Goal: Task Accomplishment & Management: Complete application form

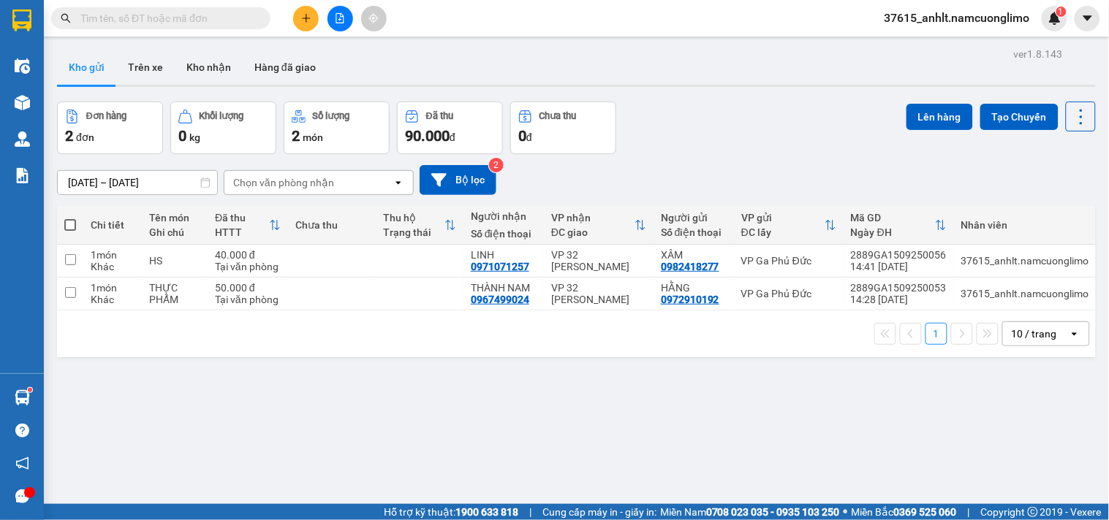
click at [303, 13] on icon "plus" at bounding box center [306, 18] width 10 height 10
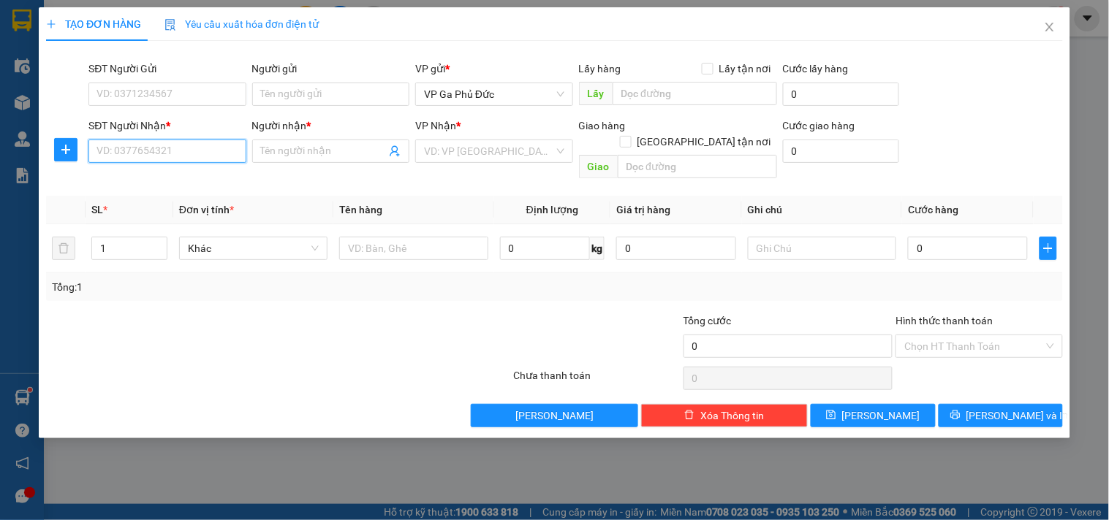
click at [177, 142] on input "SĐT Người Nhận *" at bounding box center [166, 151] width 157 height 23
type input "0342080668"
click at [199, 178] on div "0342080668 - [PERSON_NAME]" at bounding box center [169, 181] width 144 height 16
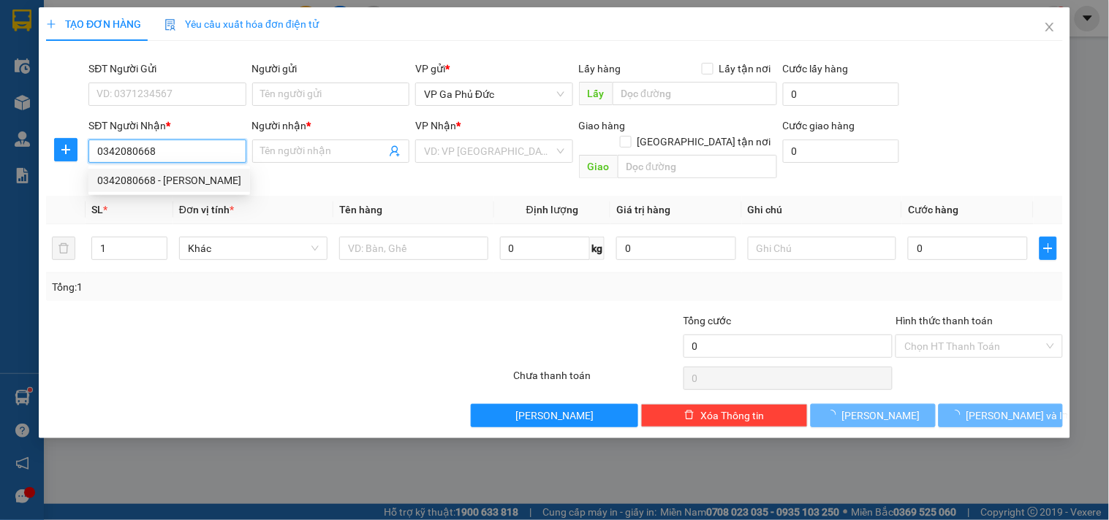
type input "PHƯƠNG ANH"
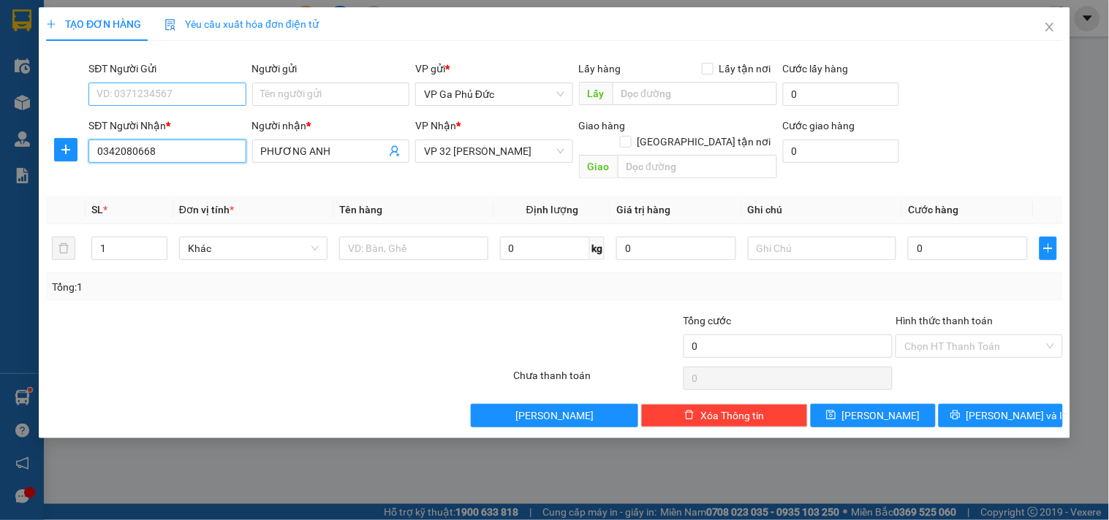
type input "0342080668"
click at [196, 92] on input "SĐT Người Gửi" at bounding box center [166, 94] width 157 height 23
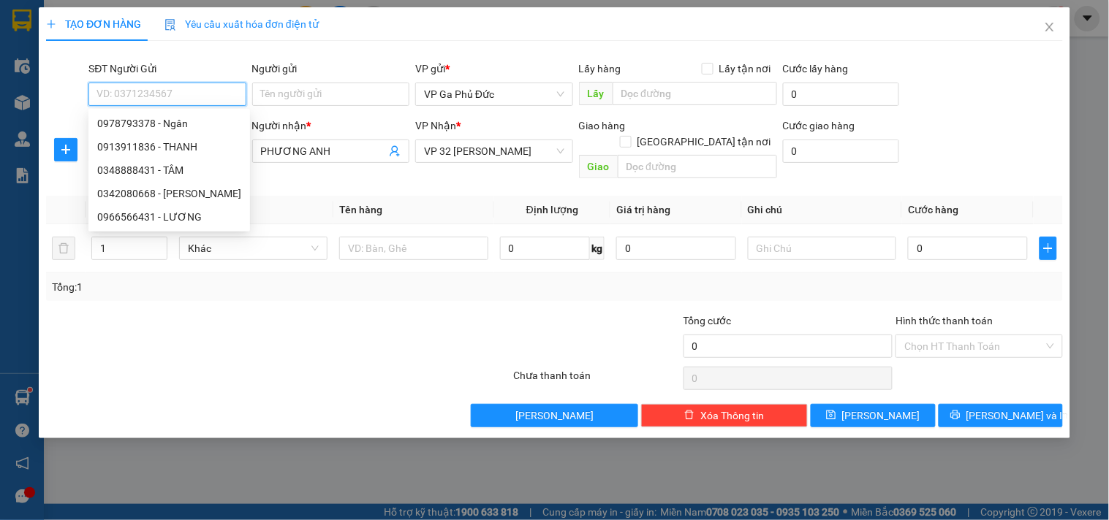
click at [186, 91] on input "SĐT Người Gửi" at bounding box center [166, 94] width 157 height 23
click at [178, 53] on div at bounding box center [575, 53] width 977 height 1
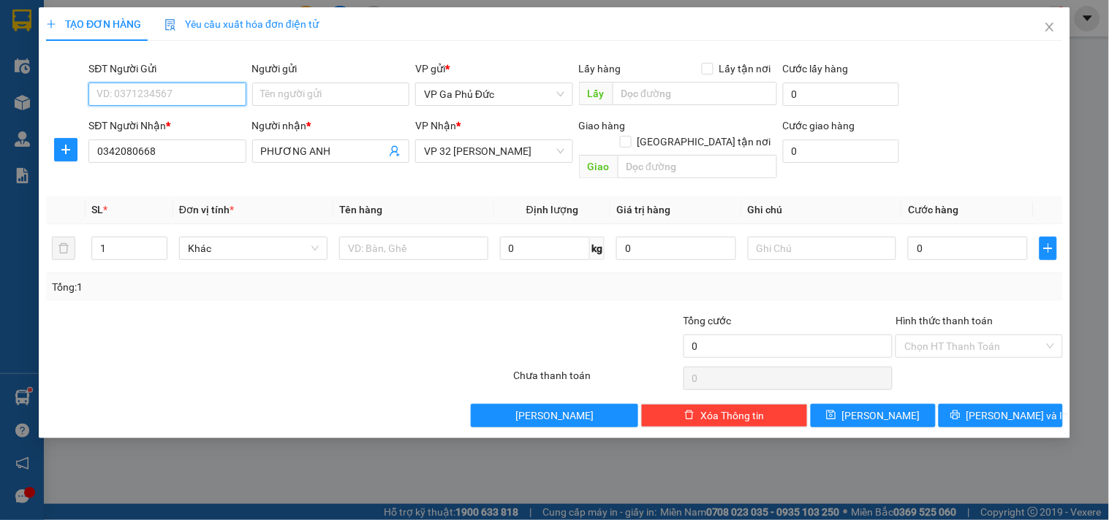
click at [185, 92] on input "SĐT Người Gửi" at bounding box center [166, 94] width 157 height 23
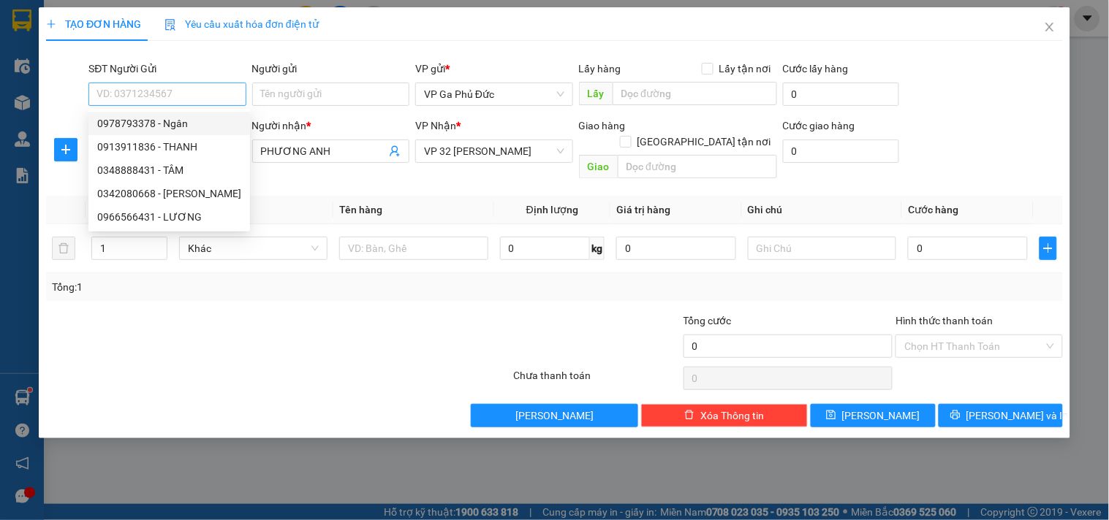
drag, startPoint x: 200, startPoint y: 58, endPoint x: 199, endPoint y: 83, distance: 24.1
click at [200, 57] on div "Transit Pickup Surcharge Ids Transit Deliver Surcharge Ids Transit Deliver Surc…" at bounding box center [554, 240] width 1017 height 375
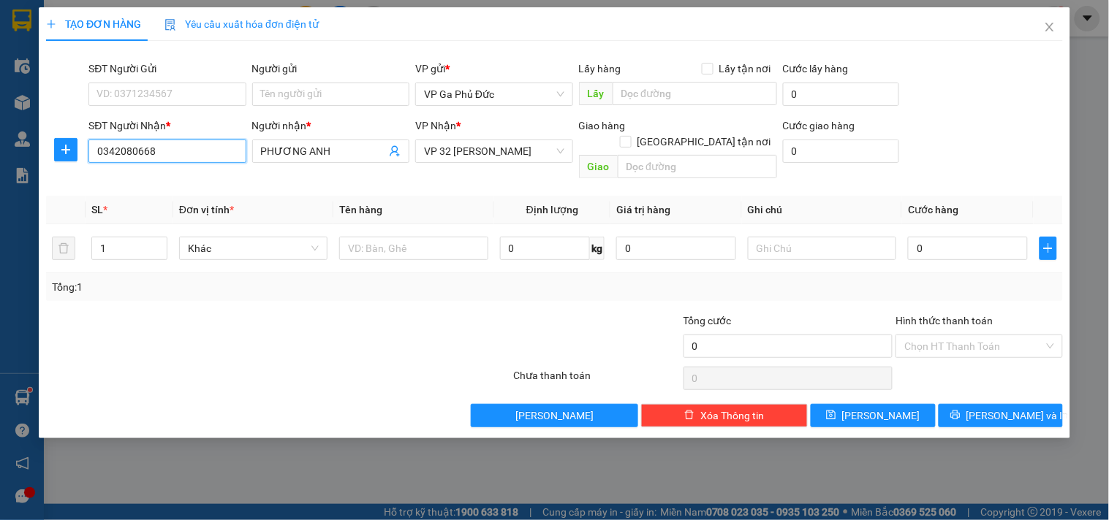
click at [171, 159] on input "0342080668" at bounding box center [166, 151] width 157 height 23
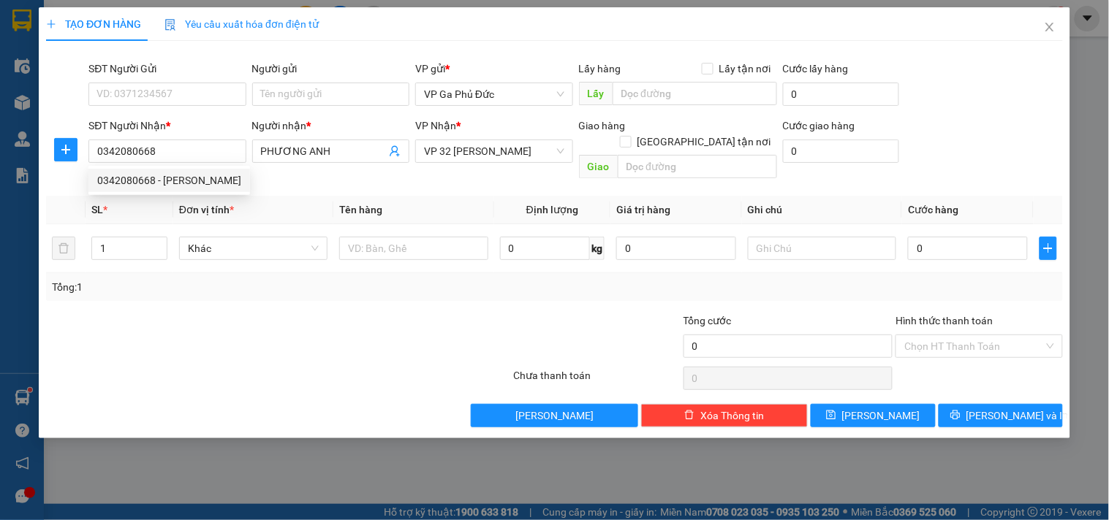
click at [192, 71] on div "SĐT Người Gửi" at bounding box center [166, 69] width 157 height 16
click at [192, 83] on input "SĐT Người Gửi" at bounding box center [166, 94] width 157 height 23
click at [181, 93] on input "SĐT Người Gửi" at bounding box center [166, 94] width 157 height 23
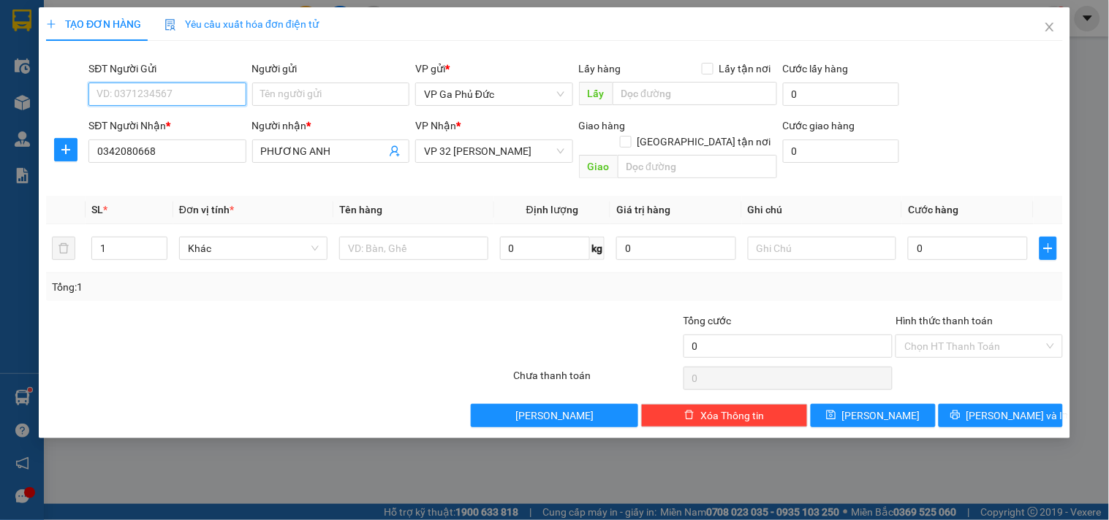
paste input "0342080668"
type input "0342080668"
click at [191, 125] on div "0342080668 - [PERSON_NAME]" at bounding box center [169, 123] width 144 height 16
type input "PHƯƠNG ANH"
type input "0342080668"
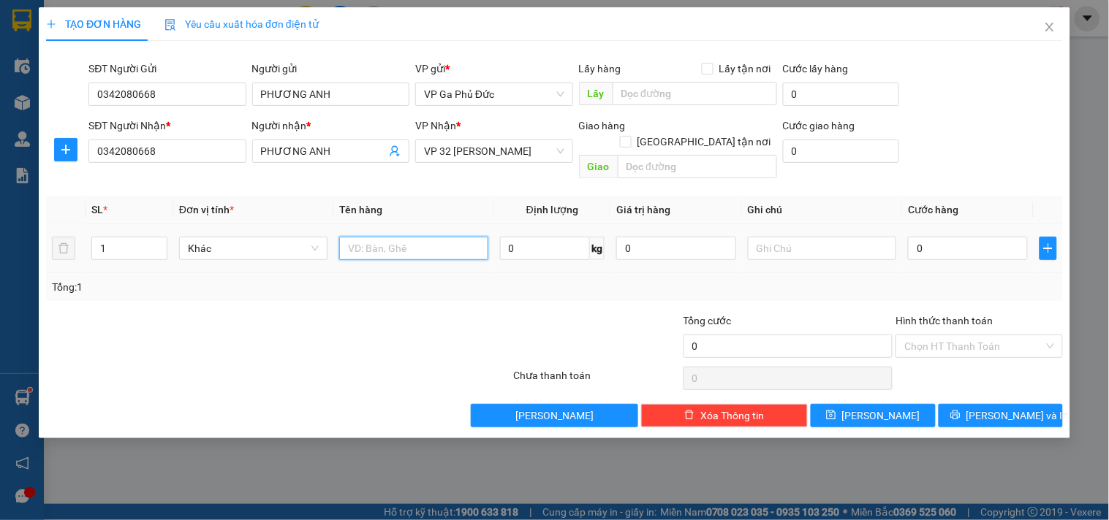
click at [408, 238] on input "text" at bounding box center [413, 248] width 148 height 23
type input "HÀNG"
click at [962, 237] on input "0" at bounding box center [968, 248] width 120 height 23
type input "4"
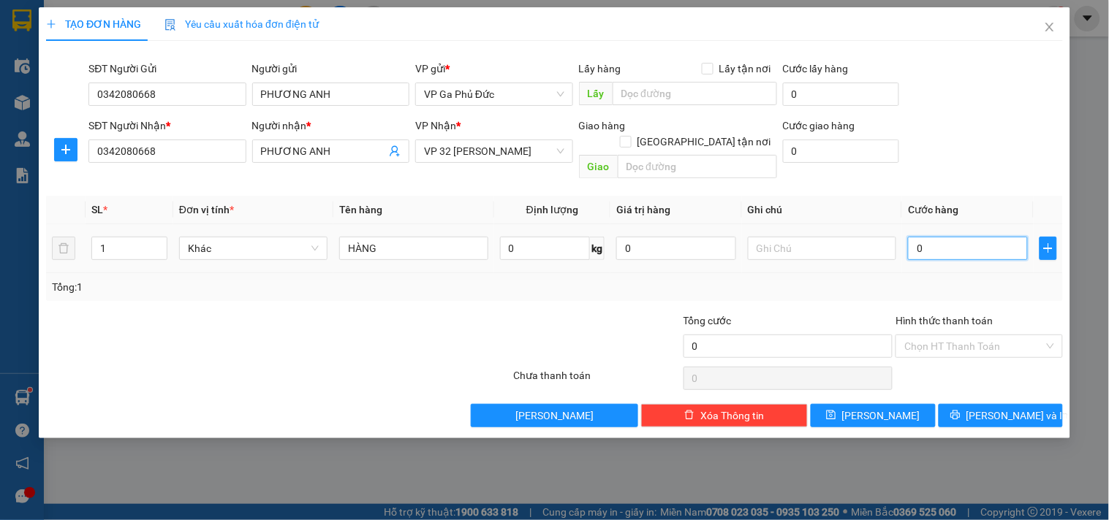
type input "4"
type input "40"
type input "40.000"
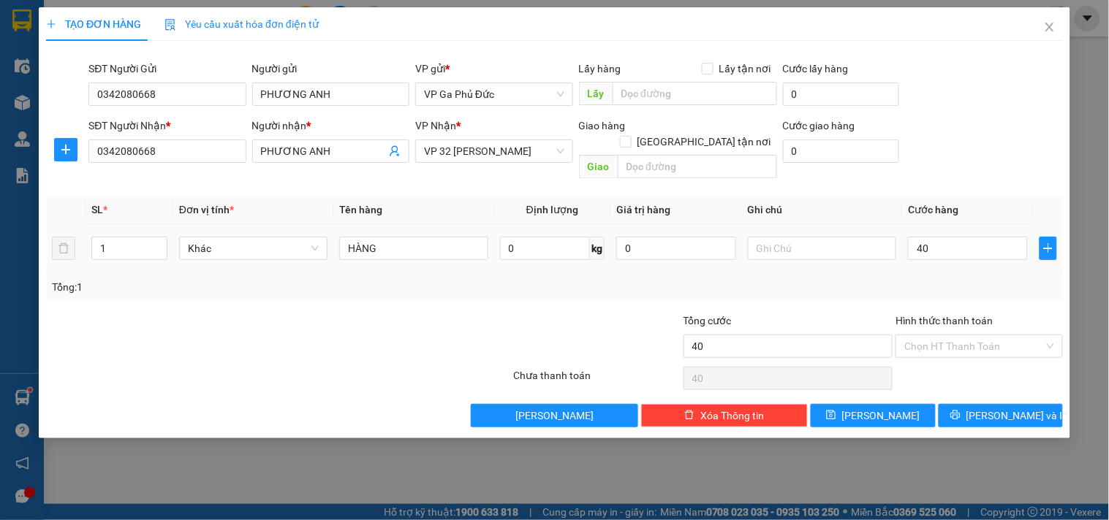
type input "40.000"
click at [909, 279] on div "Tổng: 1" at bounding box center [554, 287] width 1005 height 16
click at [943, 336] on input "Hình thức thanh toán" at bounding box center [973, 347] width 139 height 22
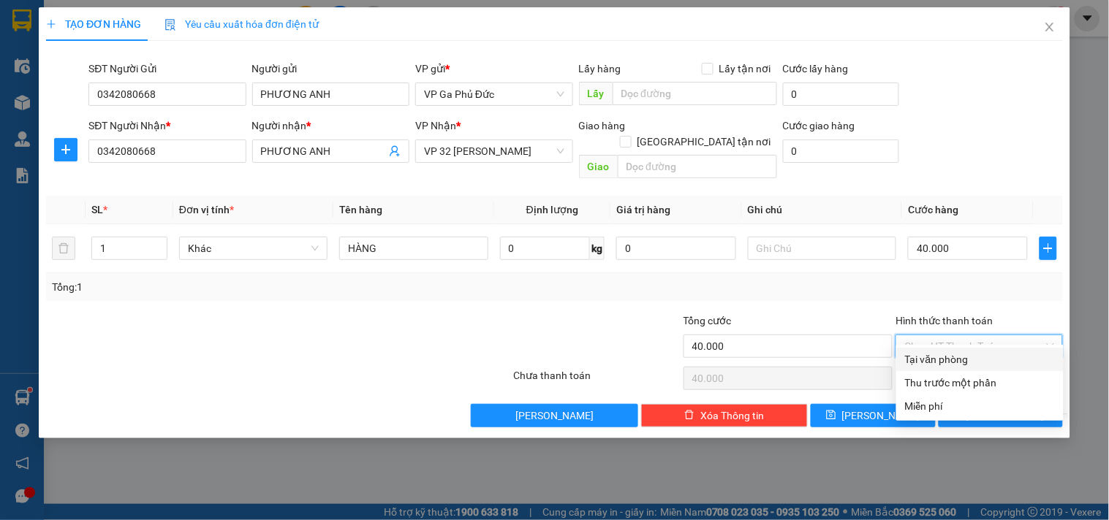
click at [945, 368] on div "Tại văn phòng" at bounding box center [979, 359] width 167 height 23
type input "0"
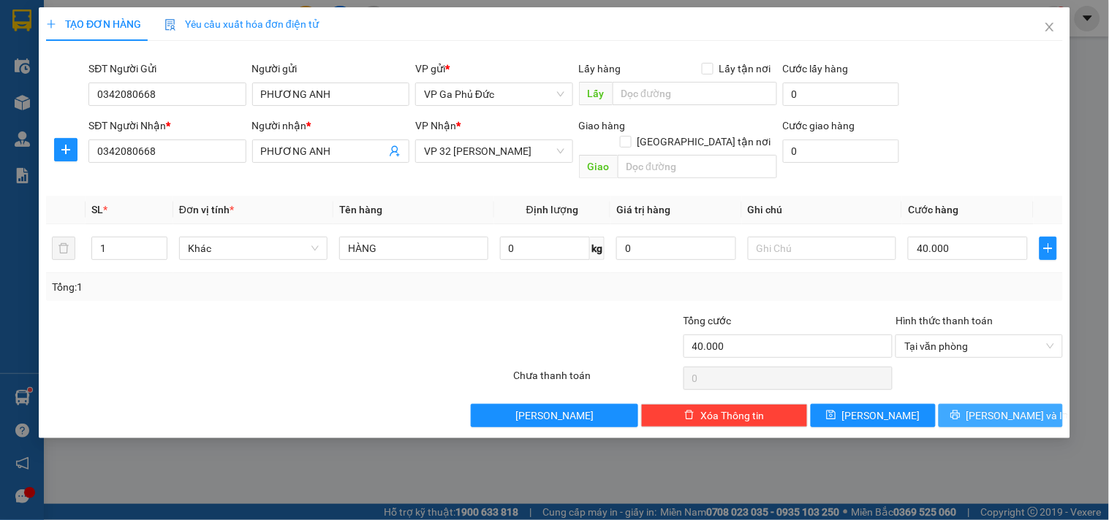
click at [1002, 408] on span "[PERSON_NAME] và In" at bounding box center [1017, 416] width 102 height 16
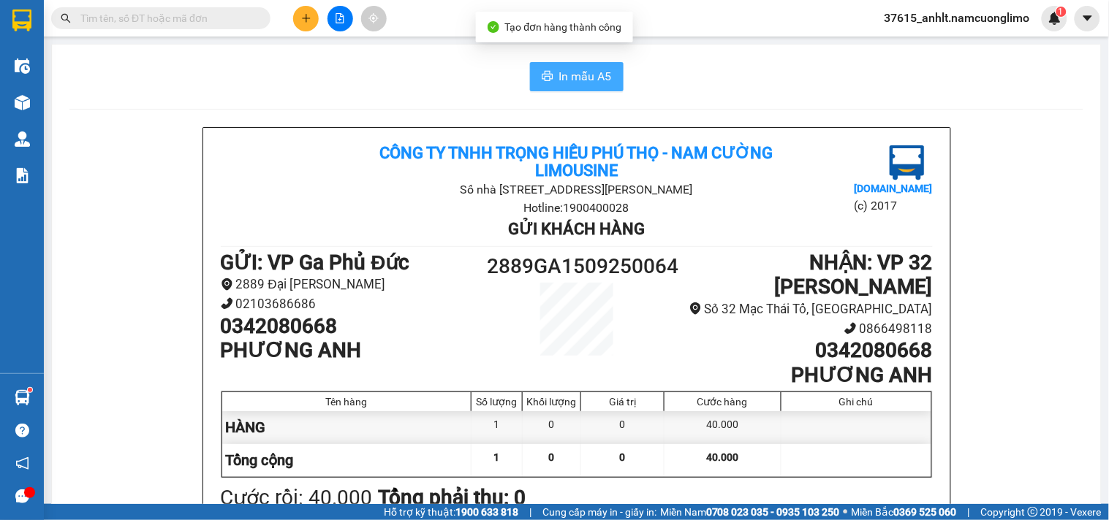
click at [592, 61] on div "In mẫu A5 Công ty TNHH Trọng Hiếu [GEOGRAPHIC_DATA] - [GEOGRAPHIC_DATA] Số nhà …" at bounding box center [576, 412] width 1049 height 735
click at [590, 71] on span "In mẫu A5" at bounding box center [585, 76] width 53 height 18
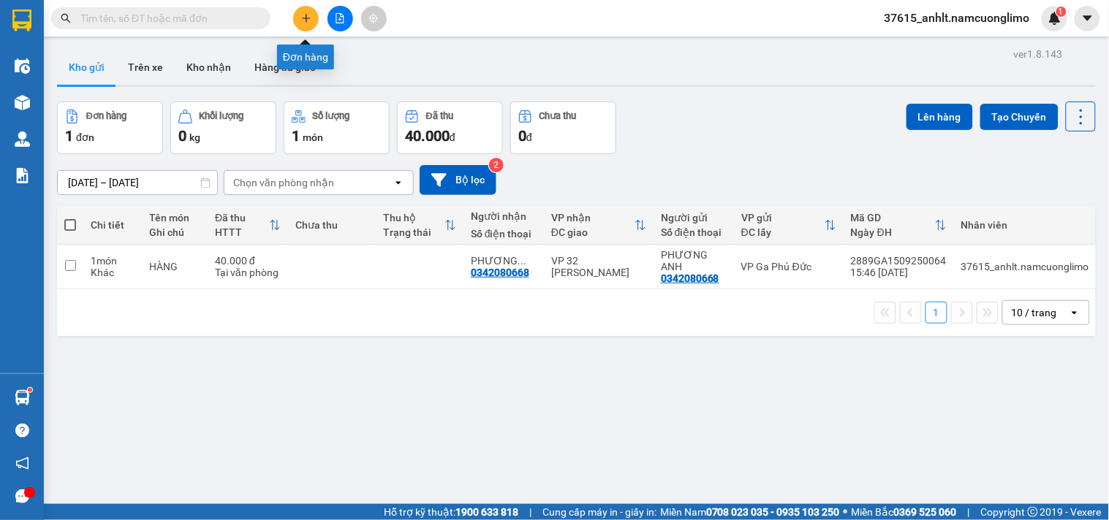
click at [306, 10] on button at bounding box center [306, 19] width 26 height 26
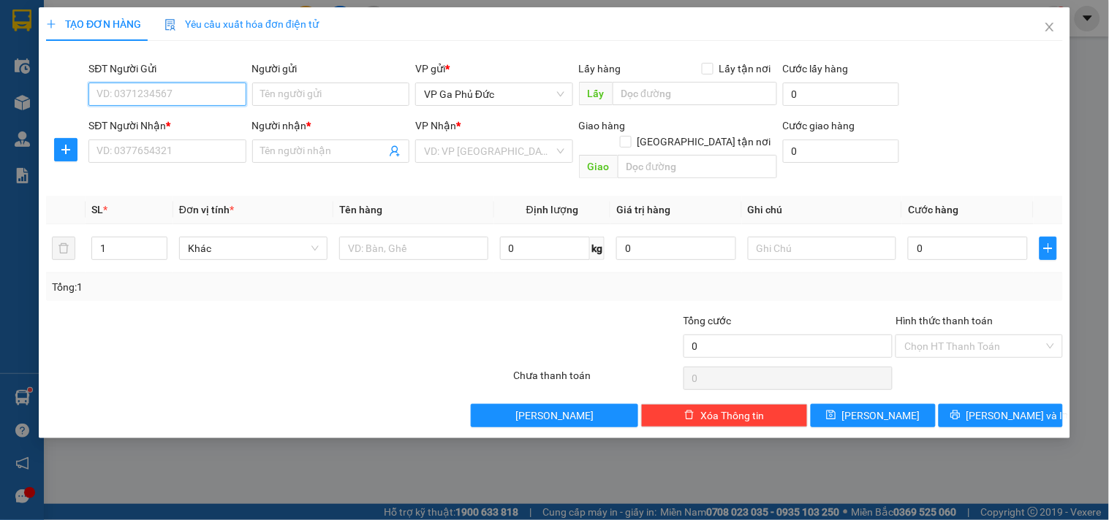
click at [155, 91] on input "SĐT Người Gửi" at bounding box center [166, 94] width 157 height 23
type input "0964899992"
click at [150, 121] on div "0964899992 - OANH" at bounding box center [167, 123] width 140 height 16
type input "OANH"
type input "0964899992"
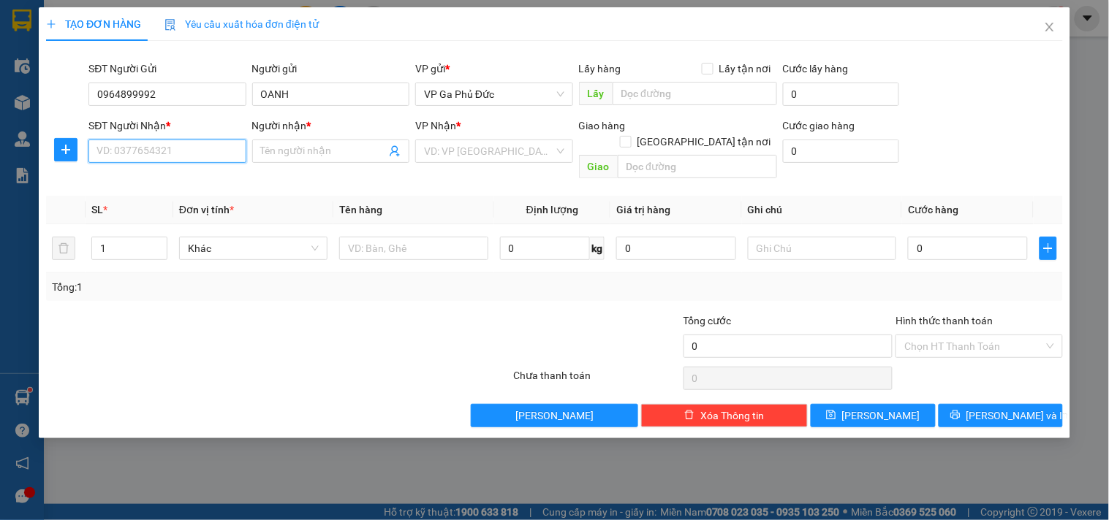
click at [155, 146] on input "SĐT Người Nhận *" at bounding box center [166, 151] width 157 height 23
click at [170, 181] on div "0904905089 - QUYỀN" at bounding box center [167, 181] width 140 height 16
type input "0904905089"
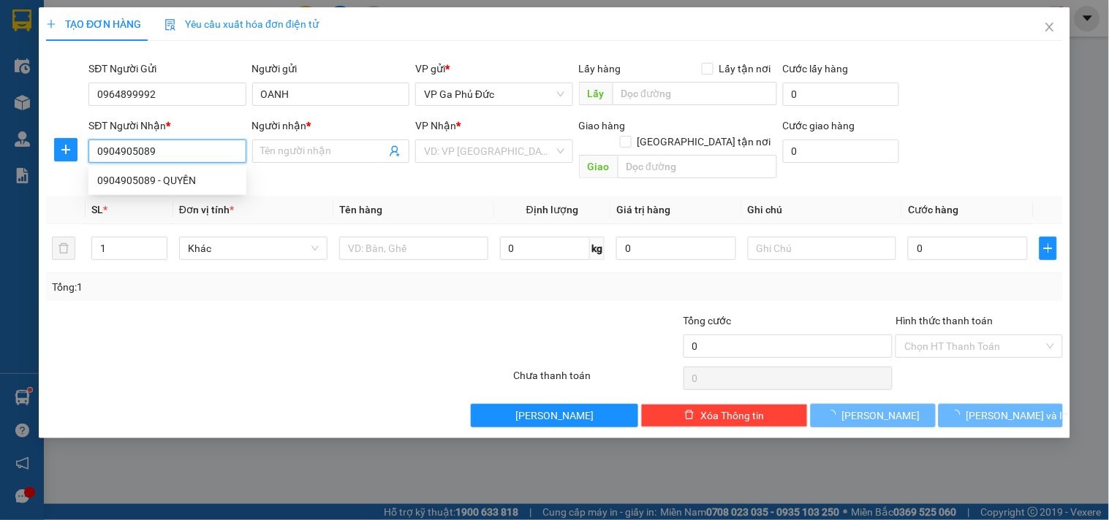
type input "QUYỀN"
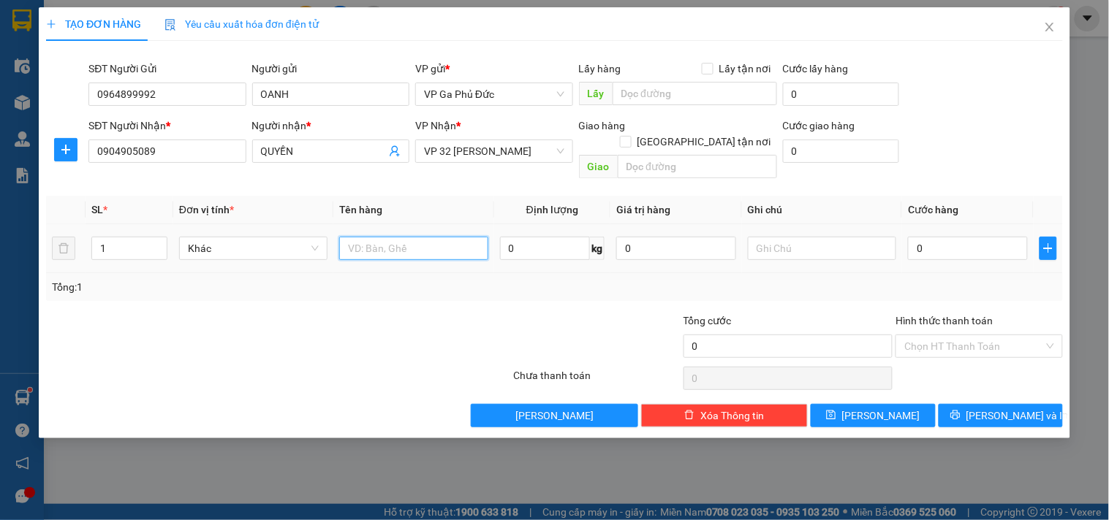
click at [351, 237] on input "text" at bounding box center [413, 248] width 148 height 23
type input "BÔNG"
click at [933, 238] on input "0" at bounding box center [968, 248] width 120 height 23
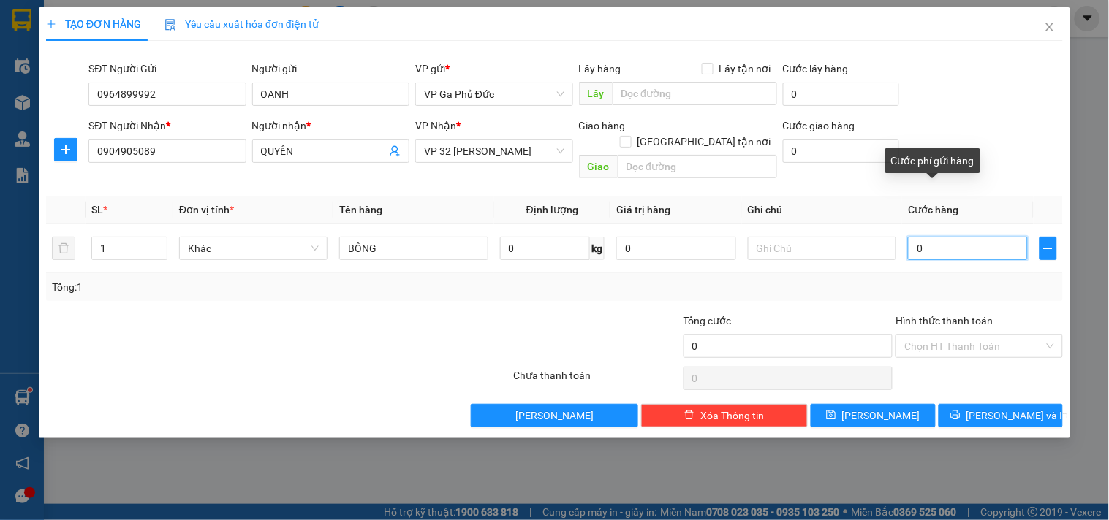
type input "5"
type input "50"
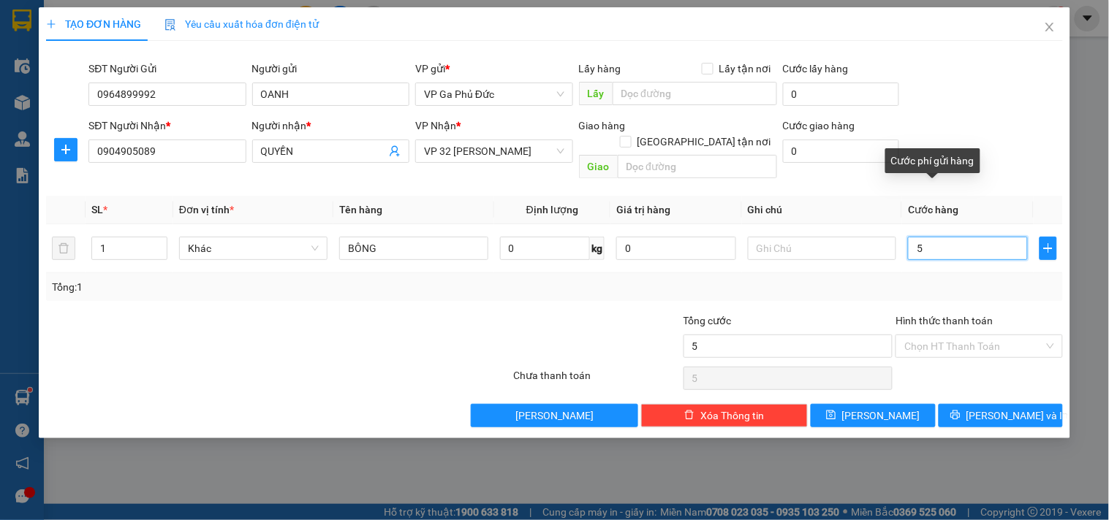
type input "50"
type input "500"
type input "5.000"
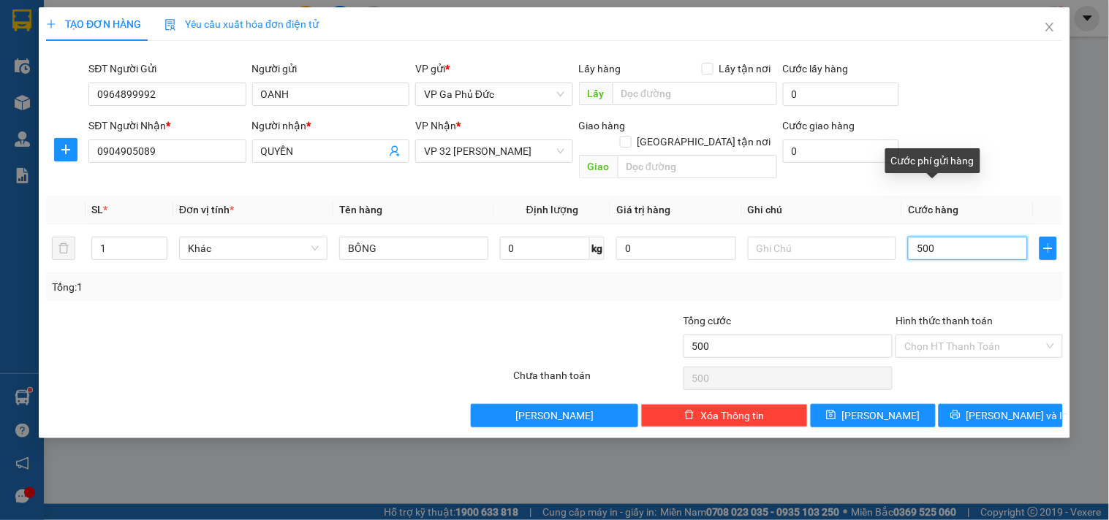
type input "5.000"
type input "50.000"
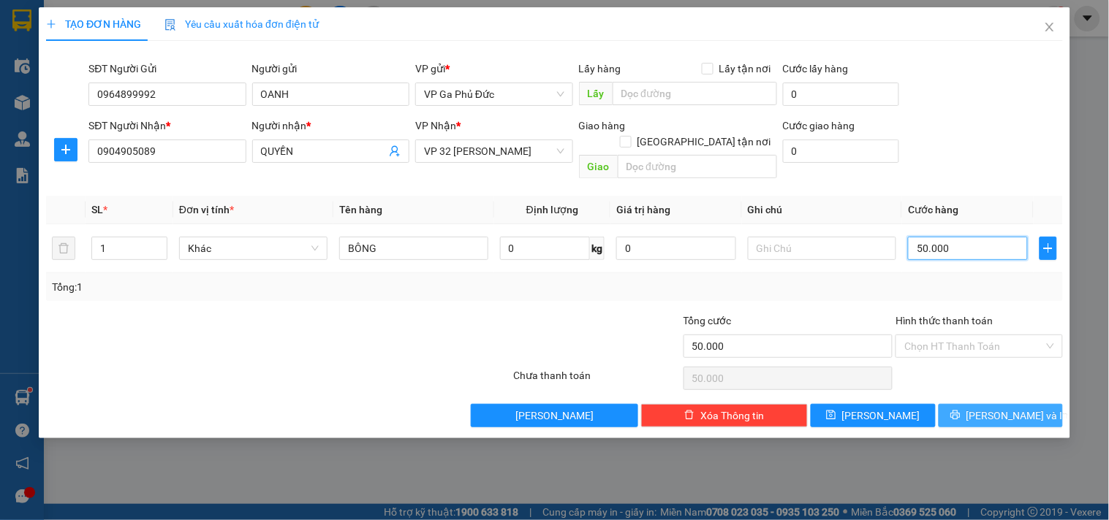
type input "50.000"
click at [974, 404] on button "[PERSON_NAME] và In" at bounding box center [1001, 415] width 124 height 23
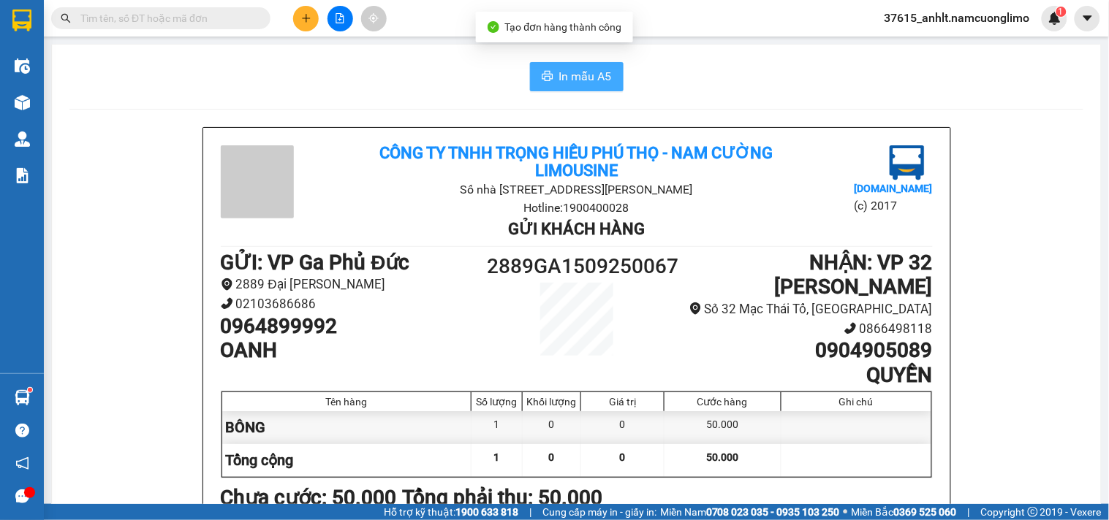
drag, startPoint x: 564, startPoint y: 77, endPoint x: 605, endPoint y: 123, distance: 61.6
click at [566, 77] on span "In mẫu A5" at bounding box center [585, 76] width 53 height 18
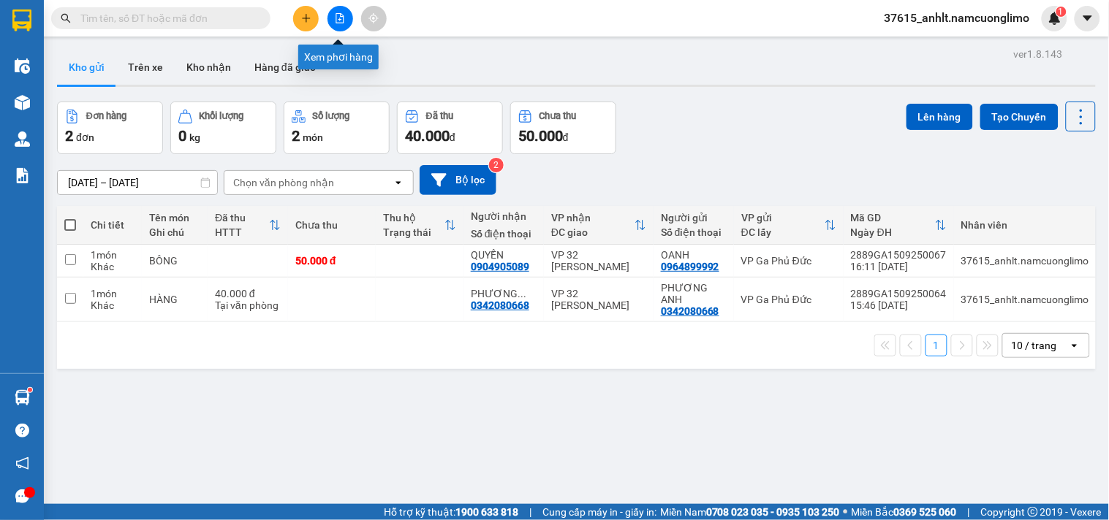
click at [300, 26] on button at bounding box center [306, 19] width 26 height 26
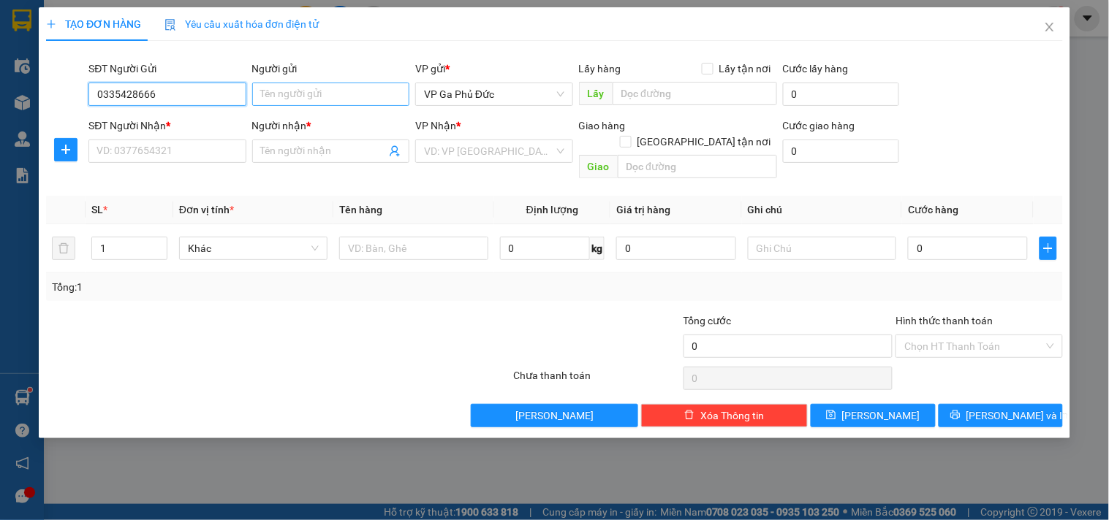
type input "0335428666"
click at [320, 90] on input "Người gửi" at bounding box center [330, 94] width 157 height 23
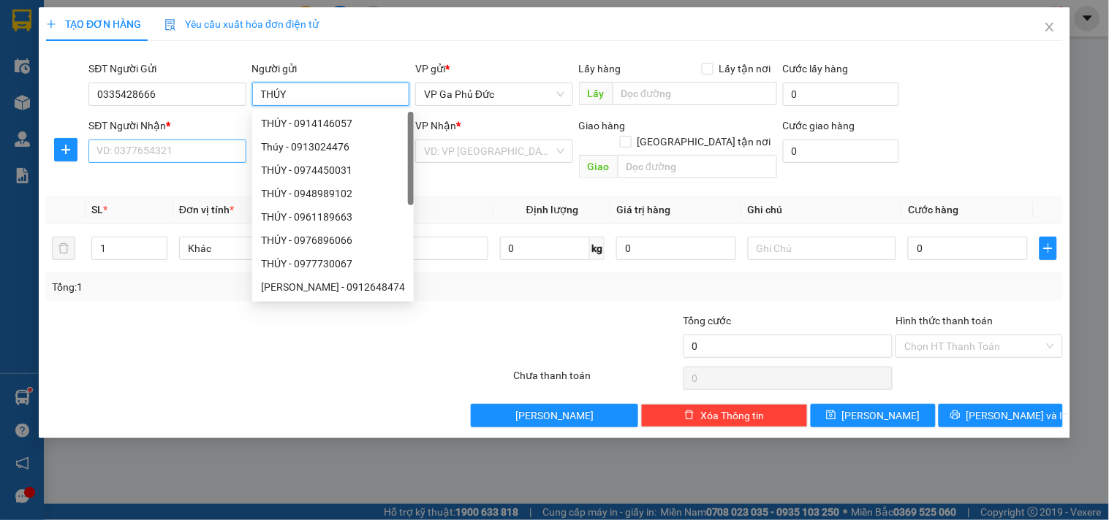
type input "THÚY"
click at [156, 152] on input "SĐT Người Nhận *" at bounding box center [166, 151] width 157 height 23
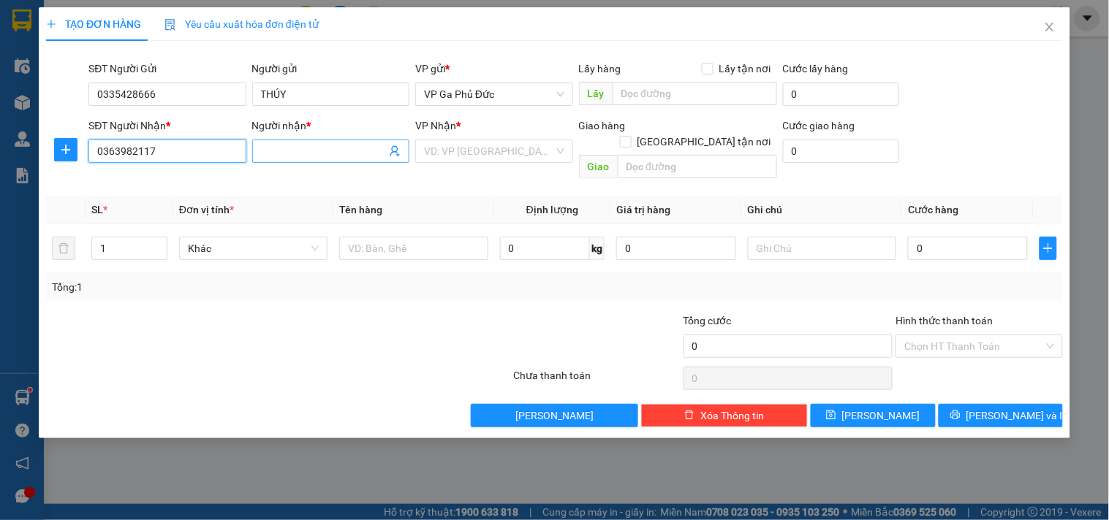
type input "0363982117"
click at [290, 149] on input "Người nhận *" at bounding box center [323, 151] width 125 height 16
type input "[PERSON_NAME]"
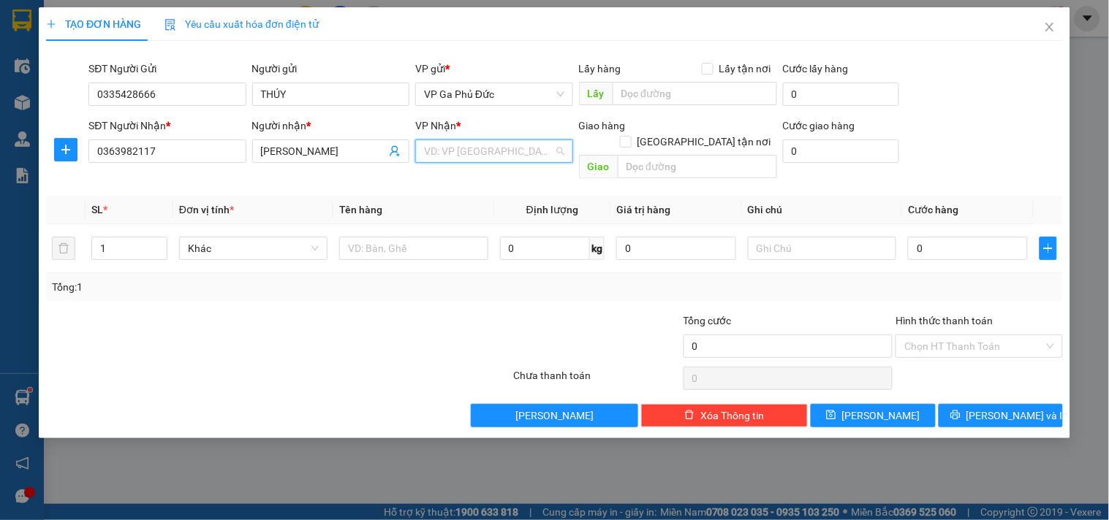
click at [518, 148] on input "search" at bounding box center [488, 151] width 129 height 22
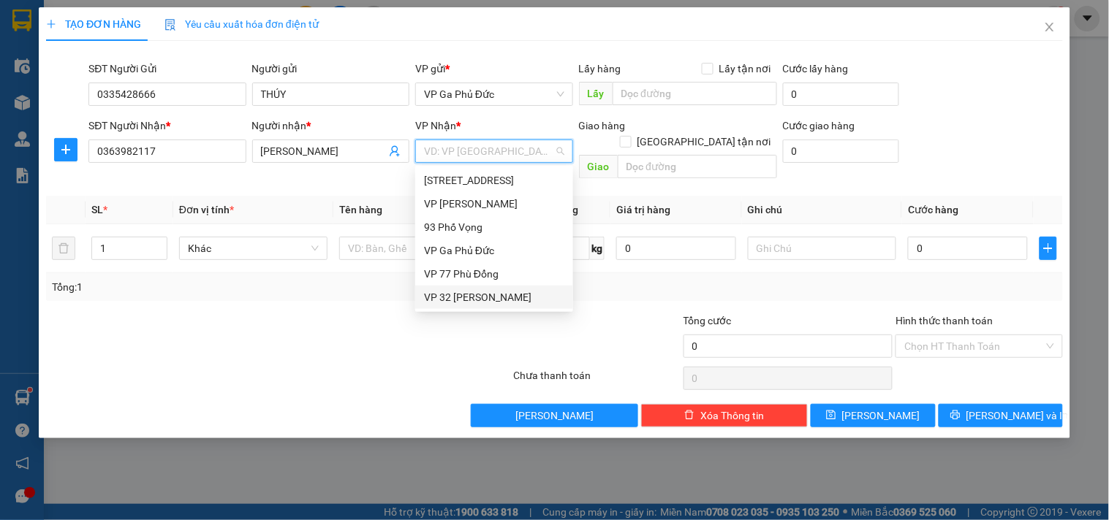
click at [482, 298] on div "VP 32 [PERSON_NAME]" at bounding box center [494, 297] width 140 height 16
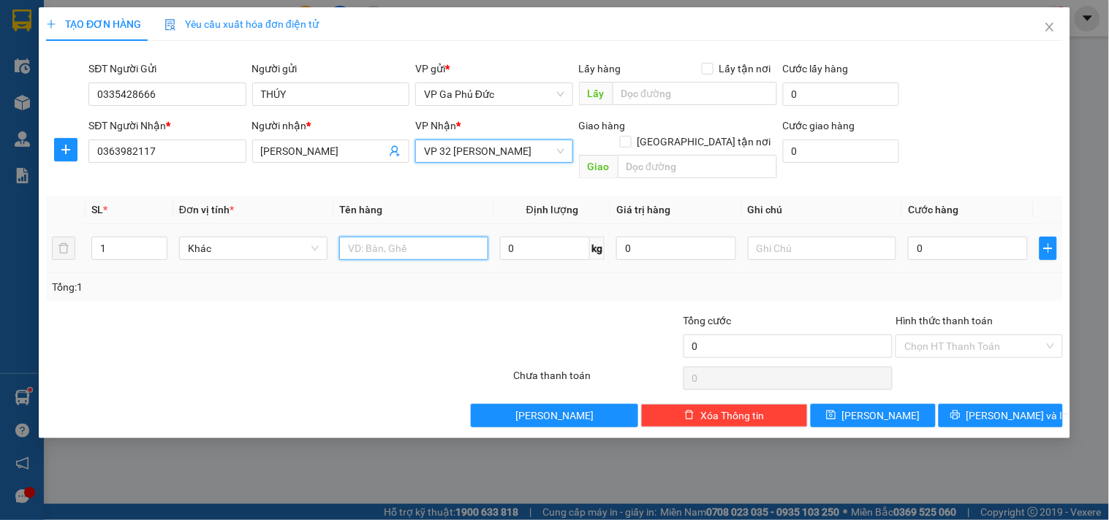
click at [399, 237] on input "text" at bounding box center [413, 248] width 148 height 23
type input "HS"
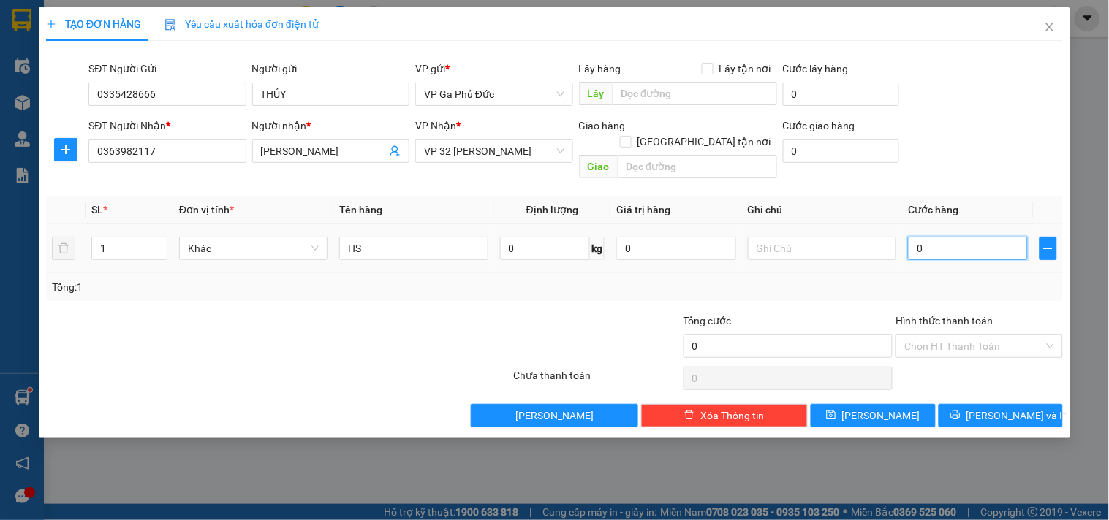
click at [952, 237] on input "0" at bounding box center [968, 248] width 120 height 23
type input "3"
type input "30"
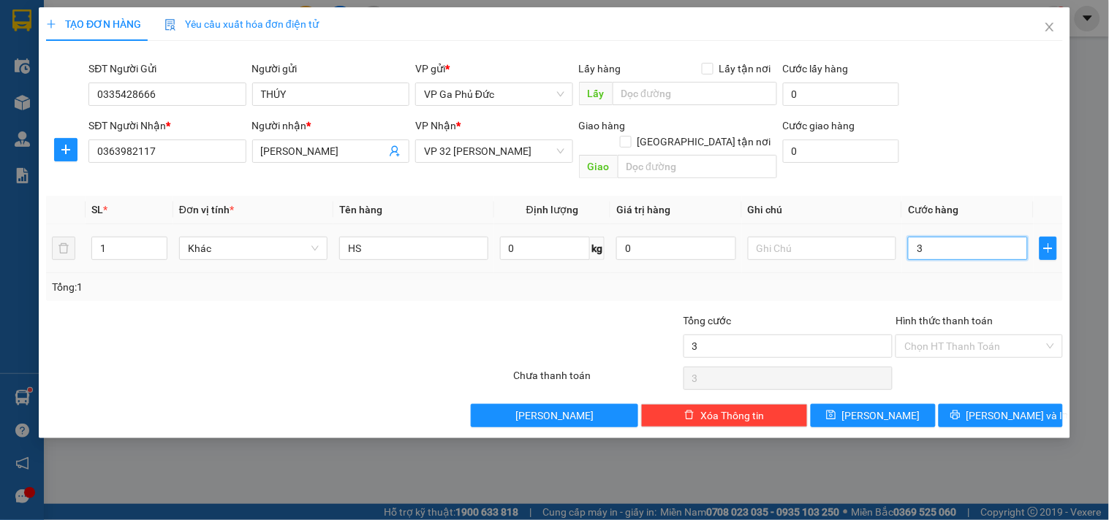
type input "30"
type input "30.000"
click at [897, 279] on div "Tổng: 1" at bounding box center [554, 287] width 1005 height 16
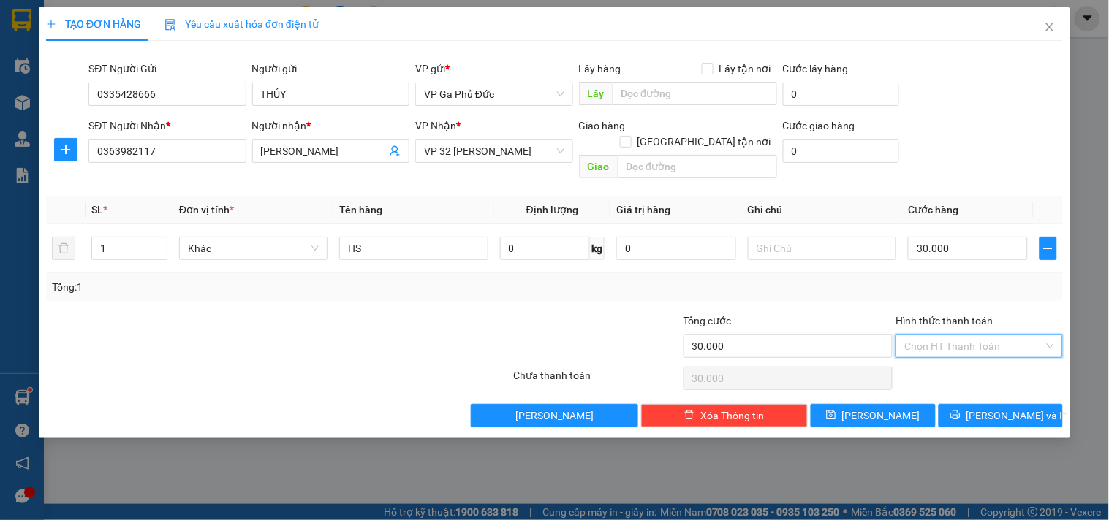
click at [983, 336] on input "Hình thức thanh toán" at bounding box center [973, 347] width 139 height 22
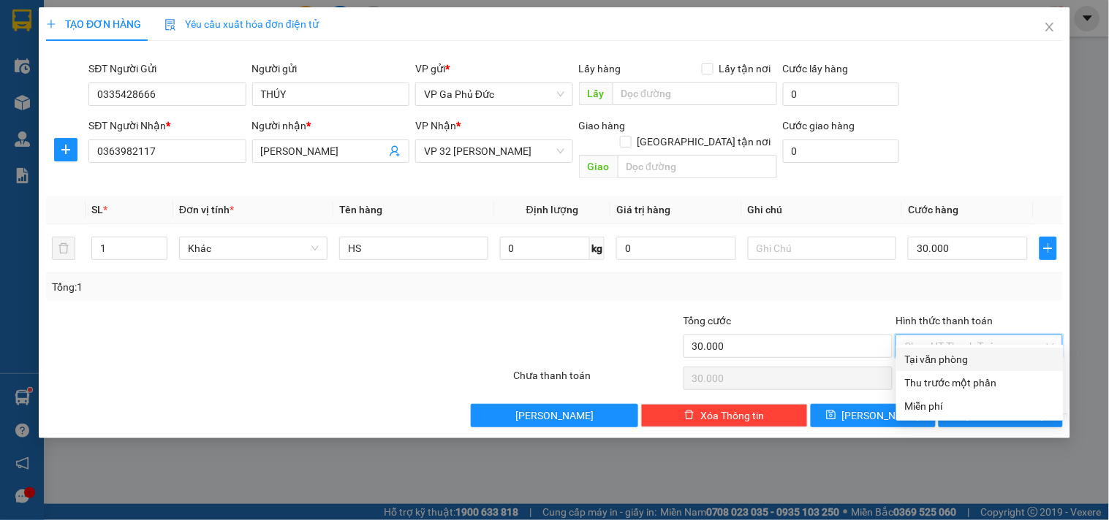
click at [949, 355] on div "Tại văn phòng" at bounding box center [980, 360] width 150 height 16
type input "0"
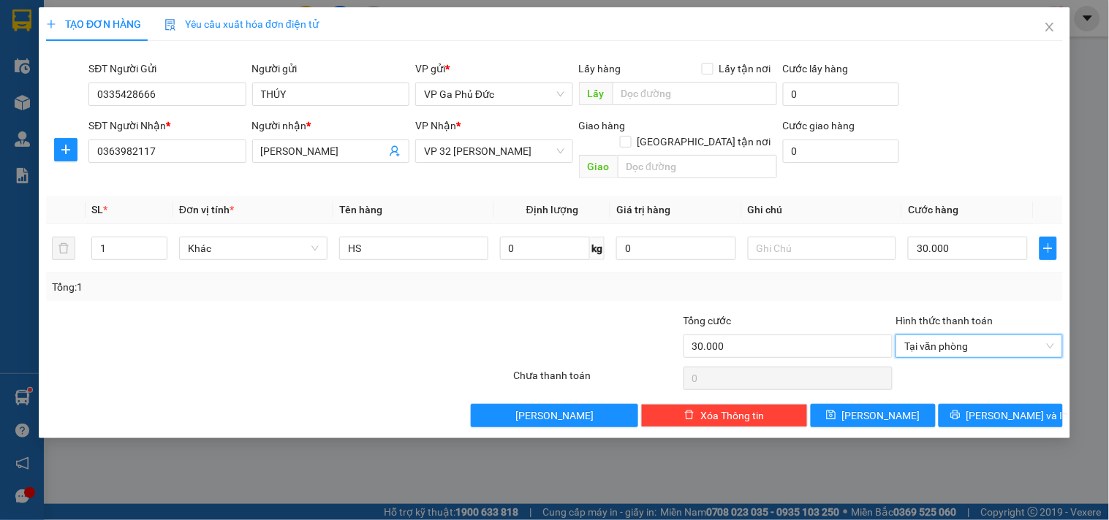
click at [961, 364] on div at bounding box center [979, 378] width 170 height 29
click at [1020, 408] on span "[PERSON_NAME] và In" at bounding box center [1017, 416] width 102 height 16
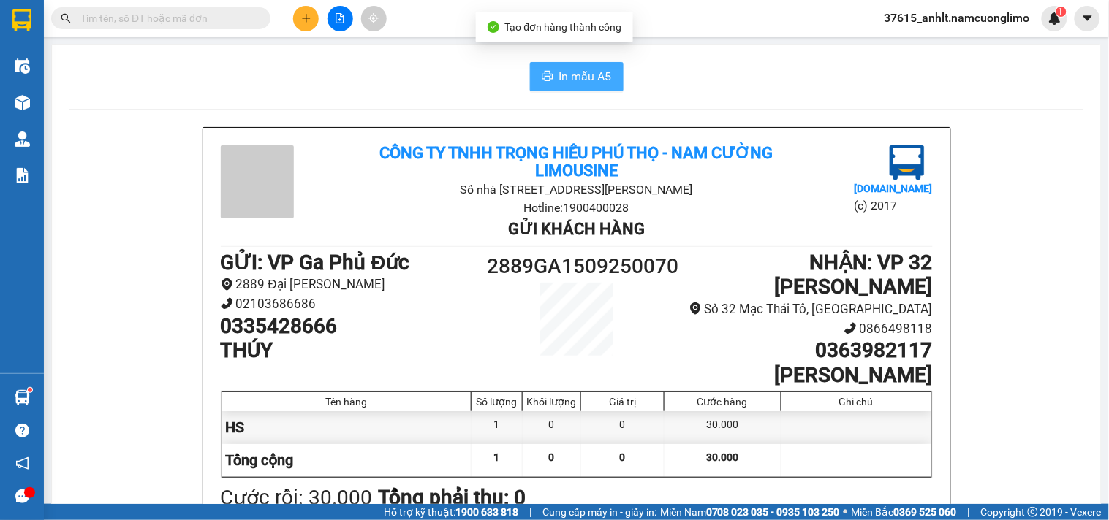
click at [592, 74] on span "In mẫu A5" at bounding box center [585, 76] width 53 height 18
